Goal: Transaction & Acquisition: Book appointment/travel/reservation

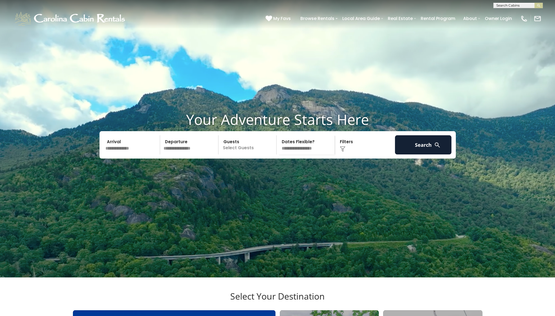
click at [129, 155] on input "text" at bounding box center [132, 144] width 57 height 19
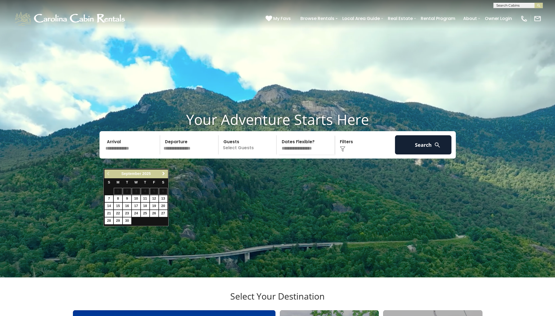
click at [163, 173] on span "Next" at bounding box center [163, 174] width 4 height 4
click at [109, 213] on link "19" at bounding box center [109, 213] width 8 height 7
type input "********"
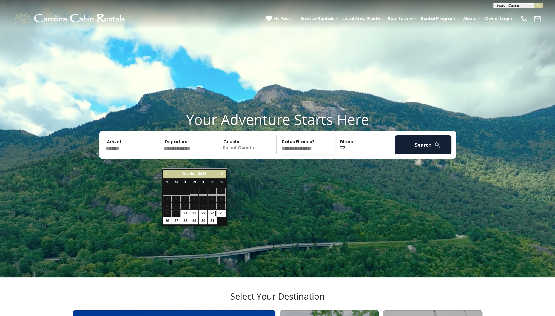
click at [214, 213] on link "24" at bounding box center [212, 213] width 8 height 7
type input "********"
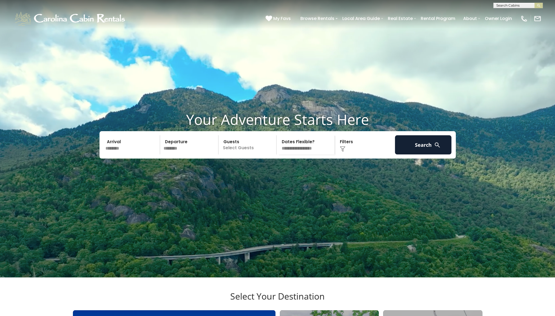
click at [239, 155] on p "Select Guests" at bounding box center [248, 144] width 56 height 19
click at [273, 171] on div "+" at bounding box center [275, 167] width 6 height 6
drag, startPoint x: 273, startPoint y: 181, endPoint x: 323, endPoint y: 185, distance: 50.6
click at [323, 185] on video at bounding box center [277, 139] width 555 height 278
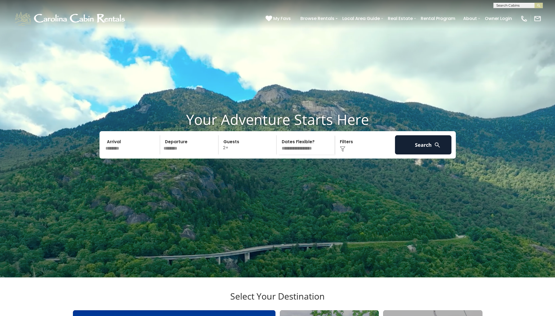
click at [305, 155] on select "**********" at bounding box center [306, 144] width 56 height 19
select select "*"
click at [278, 149] on select "**********" at bounding box center [306, 144] width 56 height 19
click at [417, 155] on button "Search" at bounding box center [423, 144] width 57 height 19
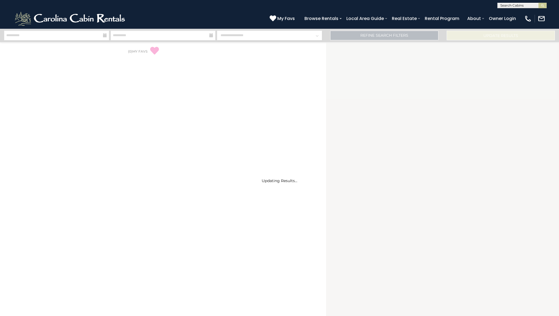
select select "*"
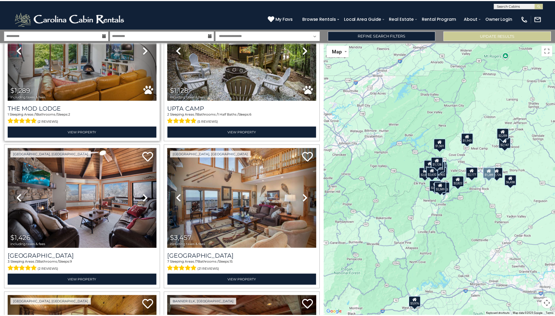
scroll to position [521, 0]
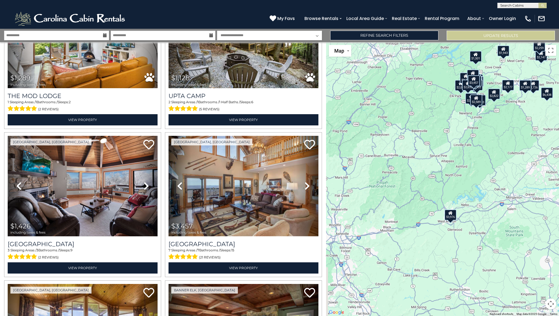
drag, startPoint x: 465, startPoint y: 217, endPoint x: 510, endPoint y: 119, distance: 107.4
click at [510, 119] on div "$6,438 $2,402 $3,976 $2,484 $2,822 $2,632 $1,289 $1,128 $1,426 $3,457 $2,859 $2…" at bounding box center [442, 179] width 233 height 274
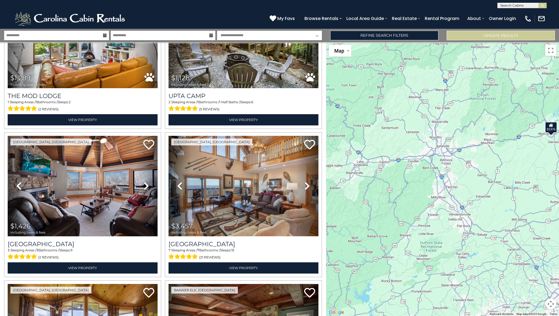
drag, startPoint x: 418, startPoint y: 212, endPoint x: 506, endPoint y: 133, distance: 117.8
click at [506, 133] on div "$6,438 $2,402 $3,976 $2,484 $2,822 $2,632 $1,289 $1,128 $1,426 $3,457 $2,859 $2…" at bounding box center [442, 179] width 233 height 274
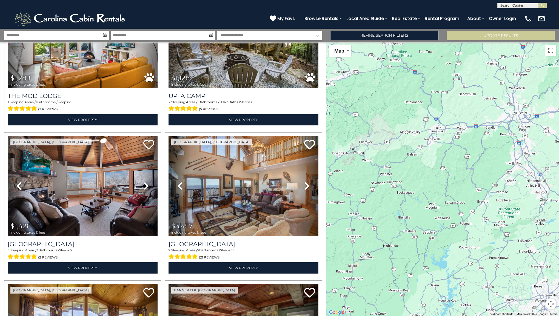
drag, startPoint x: 399, startPoint y: 227, endPoint x: 475, endPoint y: 194, distance: 82.5
click at [475, 194] on div "$6,438 $2,402 $3,976 $2,484 $2,822 $2,632 $1,289 $1,128 $1,426 $3,457 $2,859 $2…" at bounding box center [442, 179] width 233 height 274
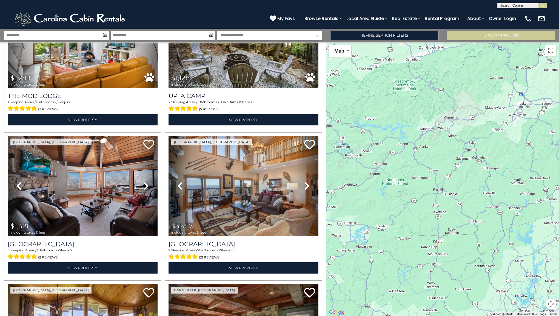
drag, startPoint x: 394, startPoint y: 221, endPoint x: 474, endPoint y: 198, distance: 83.6
click at [474, 198] on div "$6,438 $2,402 $3,976 $2,484 $2,822 $2,632 $1,289 $1,128 $1,426 $3,457 $2,859 $2…" at bounding box center [442, 179] width 233 height 274
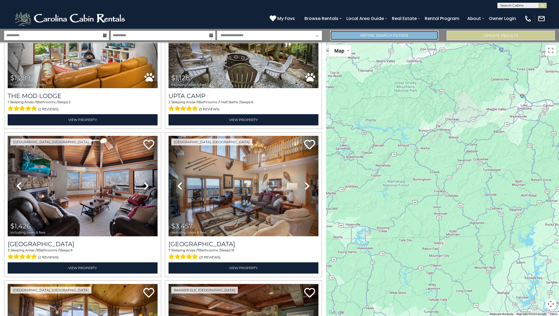
click at [373, 35] on link "Refine Search Filters" at bounding box center [384, 36] width 108 height 10
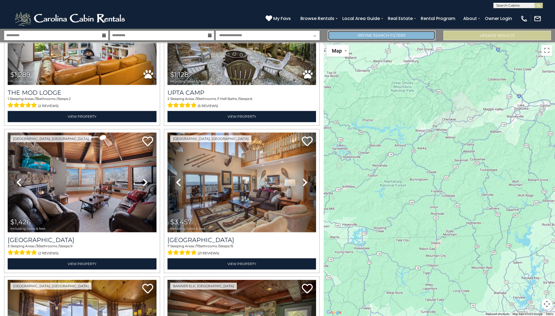
scroll to position [518, 0]
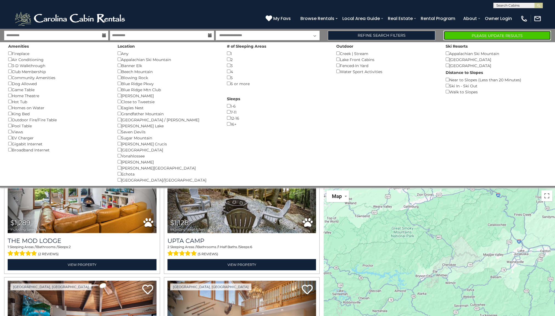
click at [506, 37] on button "Please Update Results" at bounding box center [496, 36] width 107 height 10
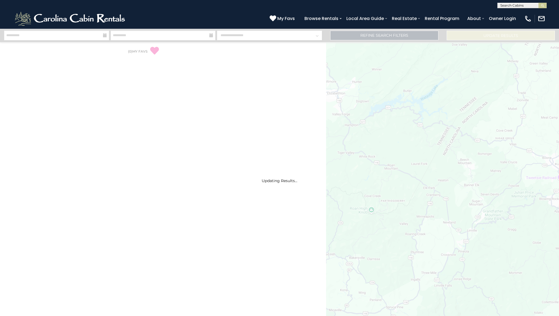
select select "*"
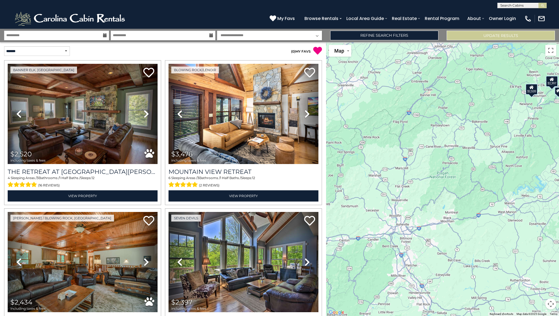
drag, startPoint x: 363, startPoint y: 207, endPoint x: 452, endPoint y: 108, distance: 133.1
click at [452, 108] on div "$2,520 $3,476 $2,434 $2,397 $3,224 $2,078 $1,896 $2,227 $1,589 $3,061 $1,991 $2…" at bounding box center [442, 179] width 233 height 274
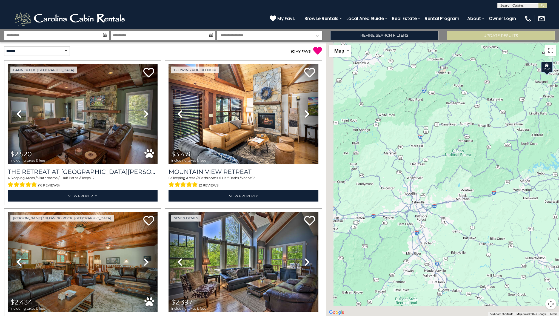
drag, startPoint x: 389, startPoint y: 188, endPoint x: 470, endPoint y: 113, distance: 110.9
click at [470, 113] on div "$2,520 $3,476 $2,434 $2,397 $3,224 $2,078 $1,896 $2,227 $1,589 $3,061 $1,991 $2…" at bounding box center [442, 179] width 233 height 274
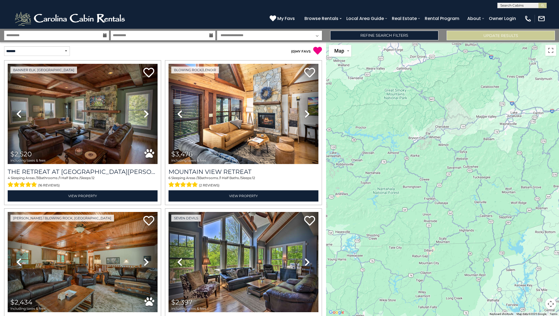
drag, startPoint x: 373, startPoint y: 194, endPoint x: 458, endPoint y: 158, distance: 92.4
click at [458, 158] on div "$2,520 $3,476 $2,434 $2,397 $3,224 $2,078 $1,896 $2,227 $1,589 $3,061 $1,991 $2…" at bounding box center [442, 179] width 233 height 274
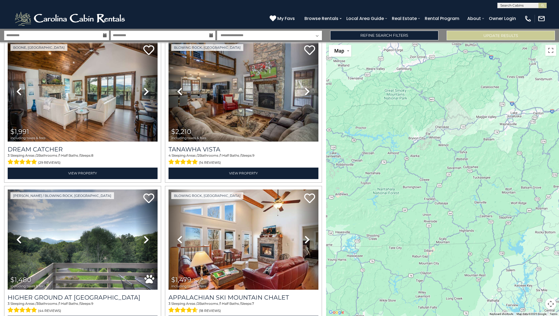
scroll to position [767, 0]
